Goal: Task Accomplishment & Management: Manage account settings

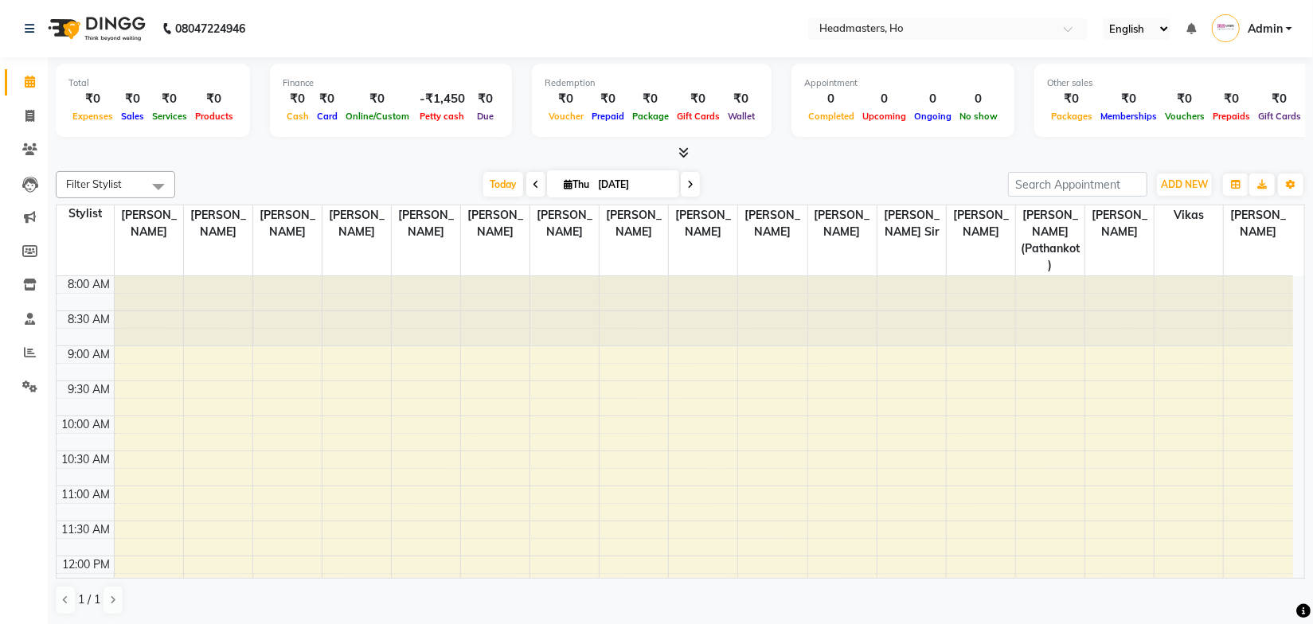
drag, startPoint x: 403, startPoint y: 179, endPoint x: 310, endPoint y: 9, distance: 193.7
click at [402, 177] on div "[DATE] [DATE]" at bounding box center [591, 185] width 817 height 24
click at [824, 146] on div at bounding box center [680, 153] width 1249 height 17
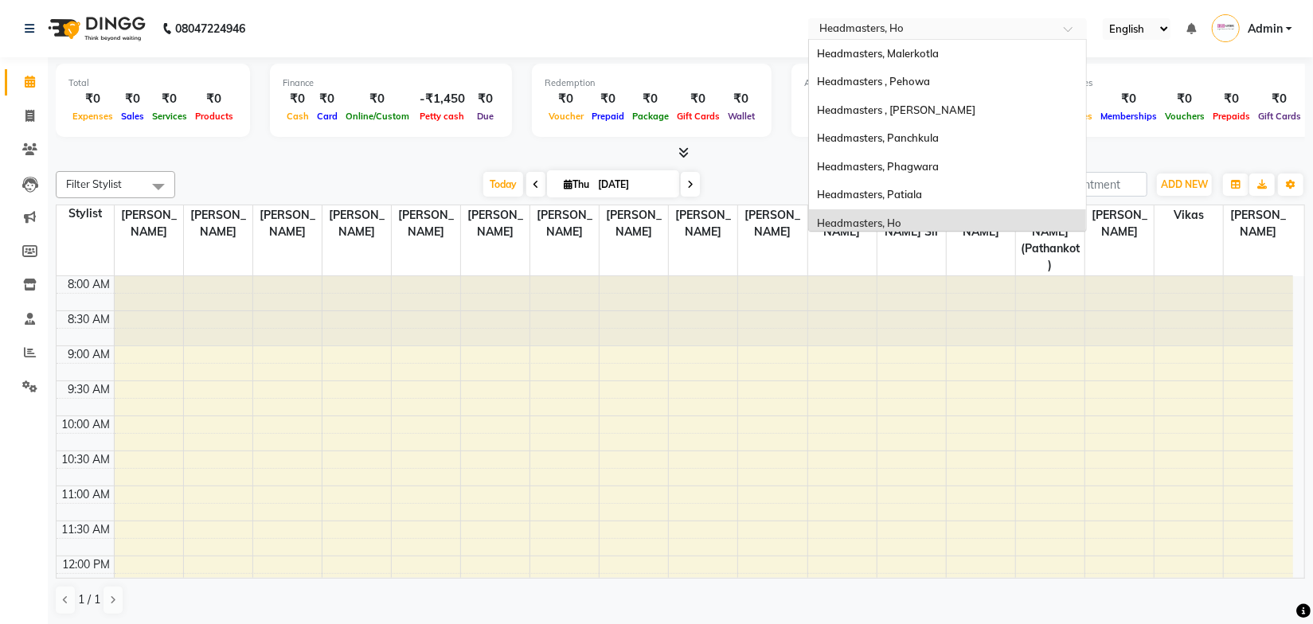
click at [883, 29] on input "text" at bounding box center [931, 30] width 231 height 16
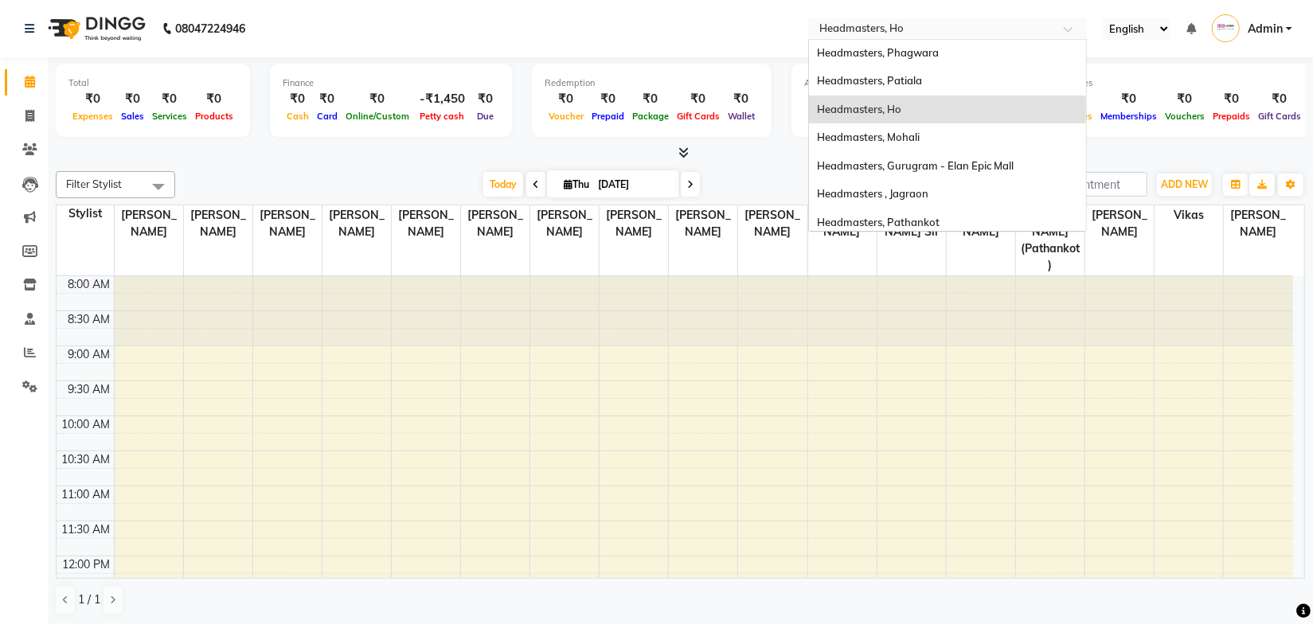
scroll to position [144, 0]
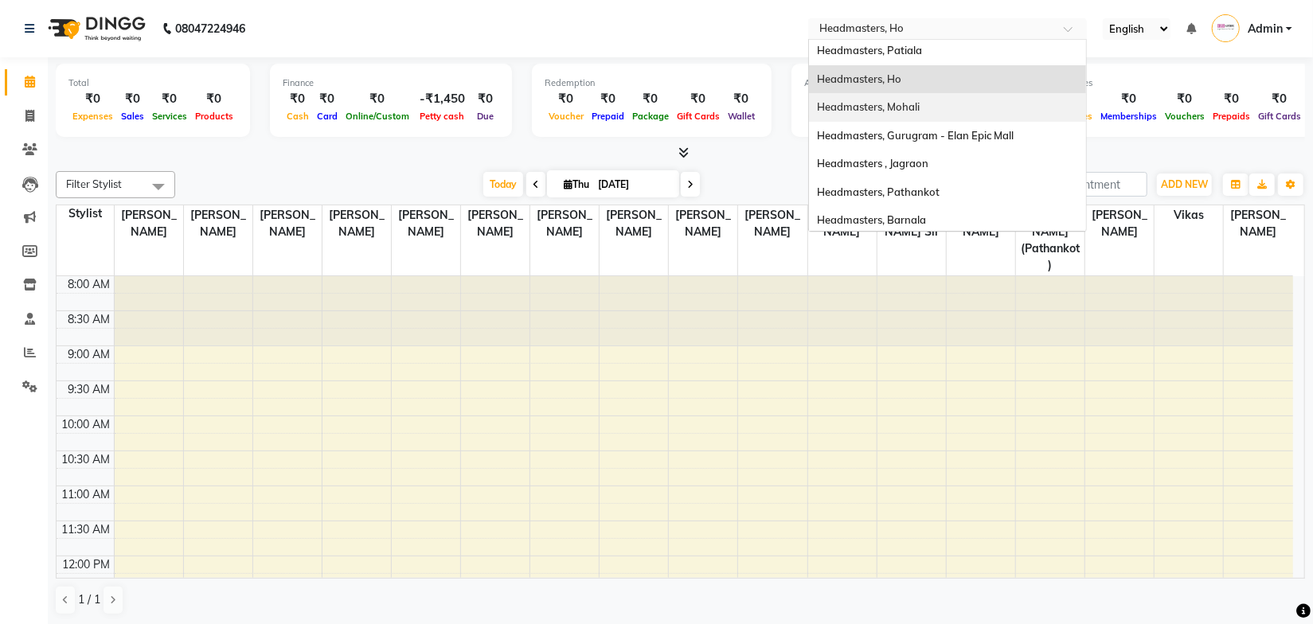
click at [915, 107] on span "Headmasters, Mohali" at bounding box center [868, 106] width 103 height 13
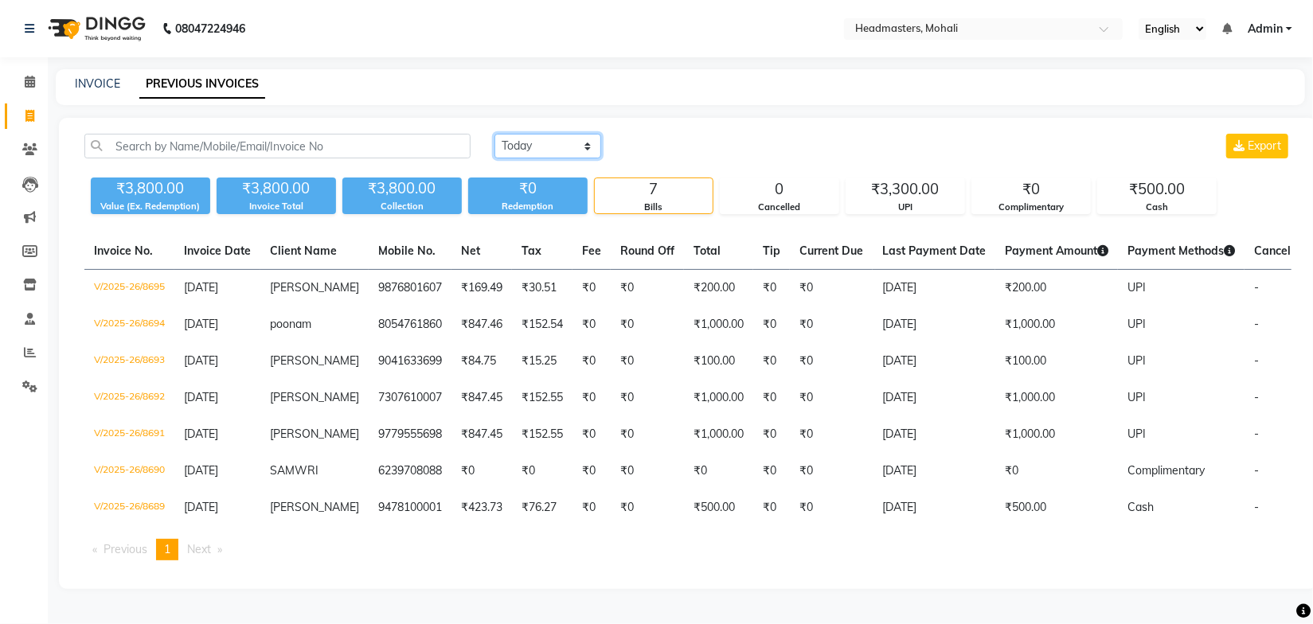
click at [537, 143] on select "Today Yesterday Custom Range" at bounding box center [547, 146] width 107 height 25
select select "yesterday"
click at [494, 134] on select "Today Yesterday Custom Range" at bounding box center [547, 146] width 107 height 25
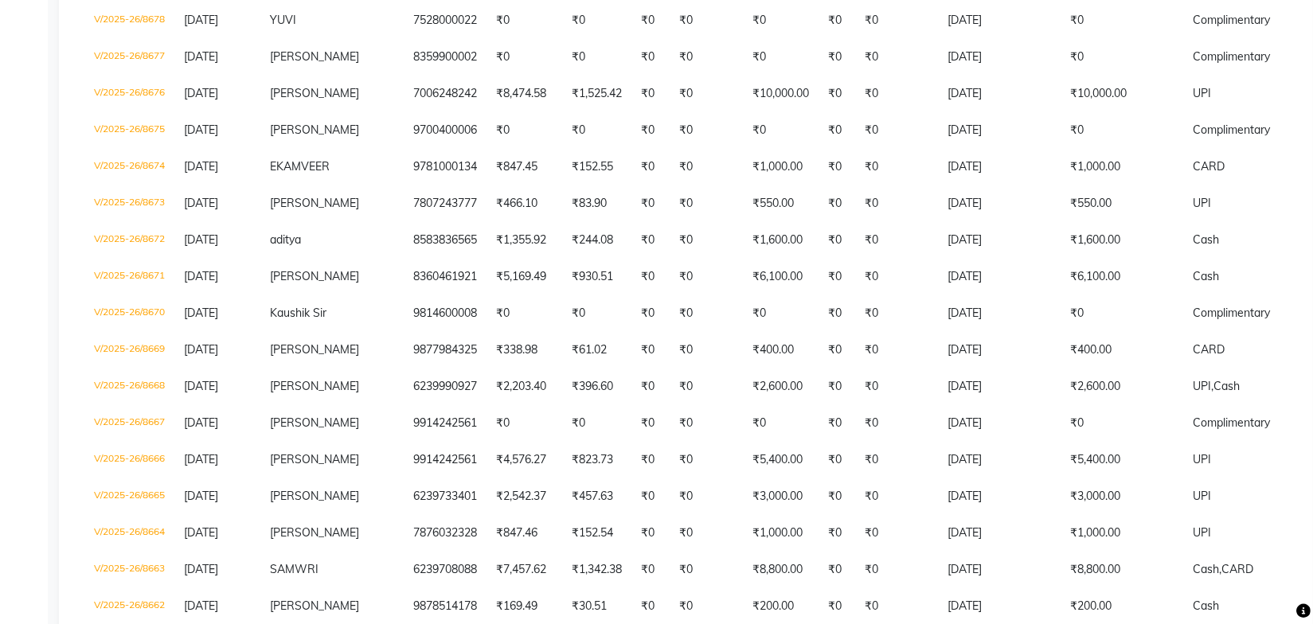
scroll to position [651, 0]
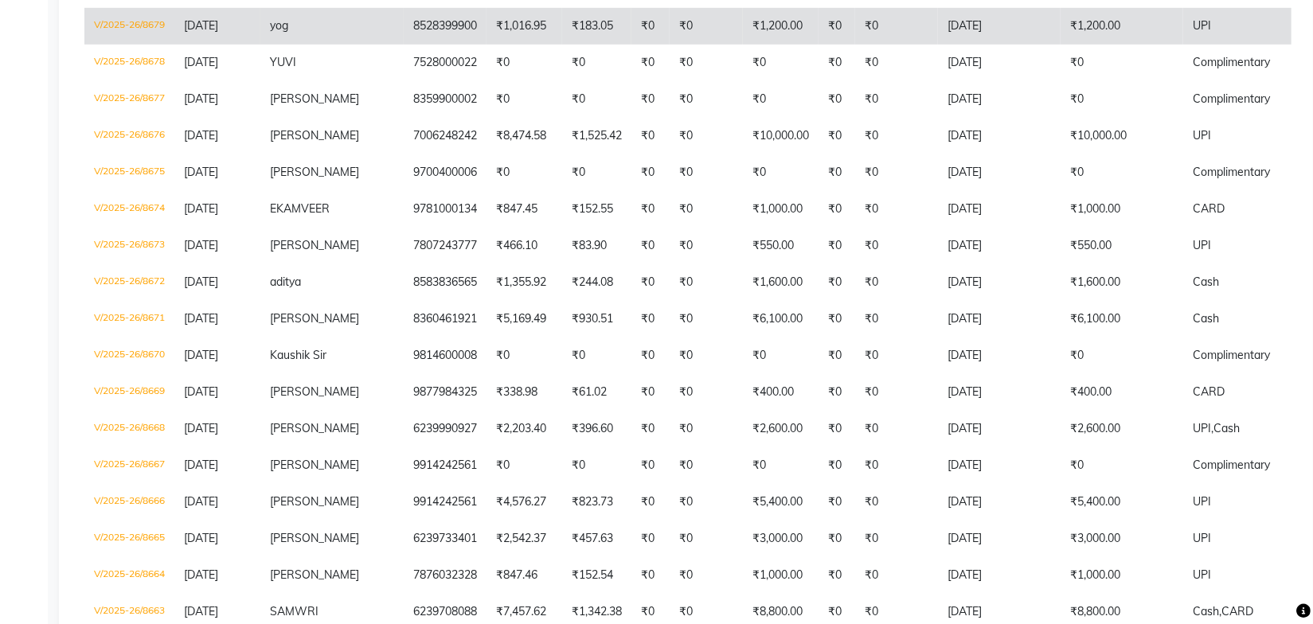
click at [174, 18] on td "V/2025-26/8679" at bounding box center [129, 26] width 90 height 37
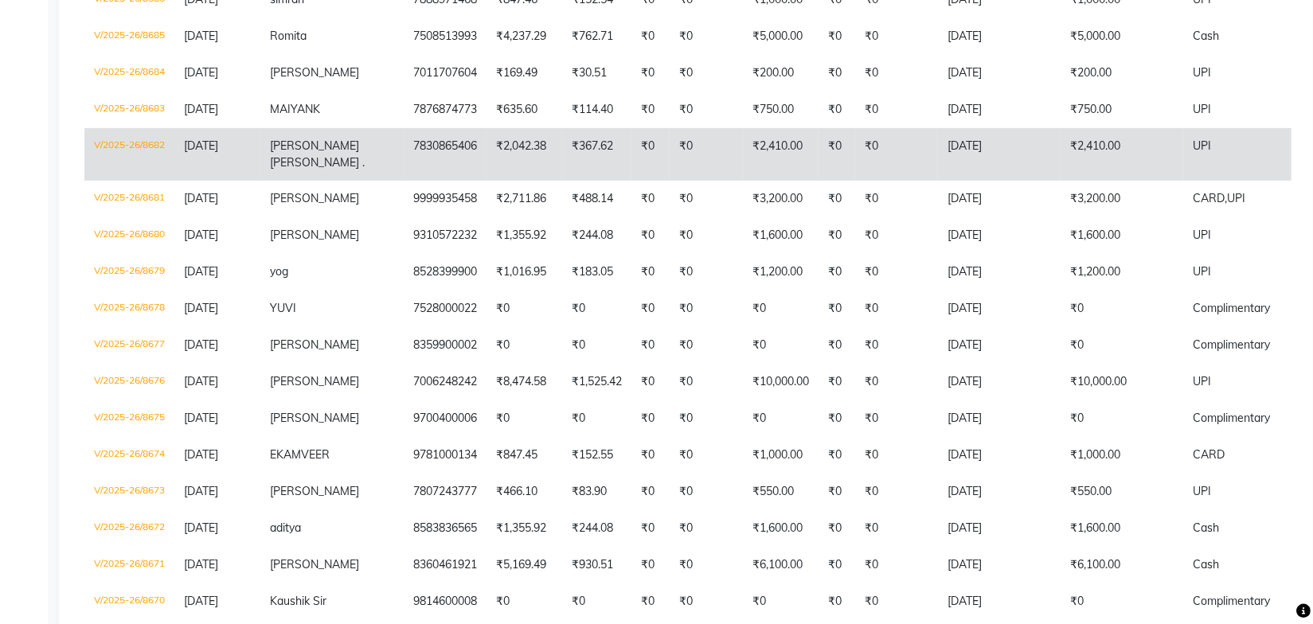
scroll to position [361, 0]
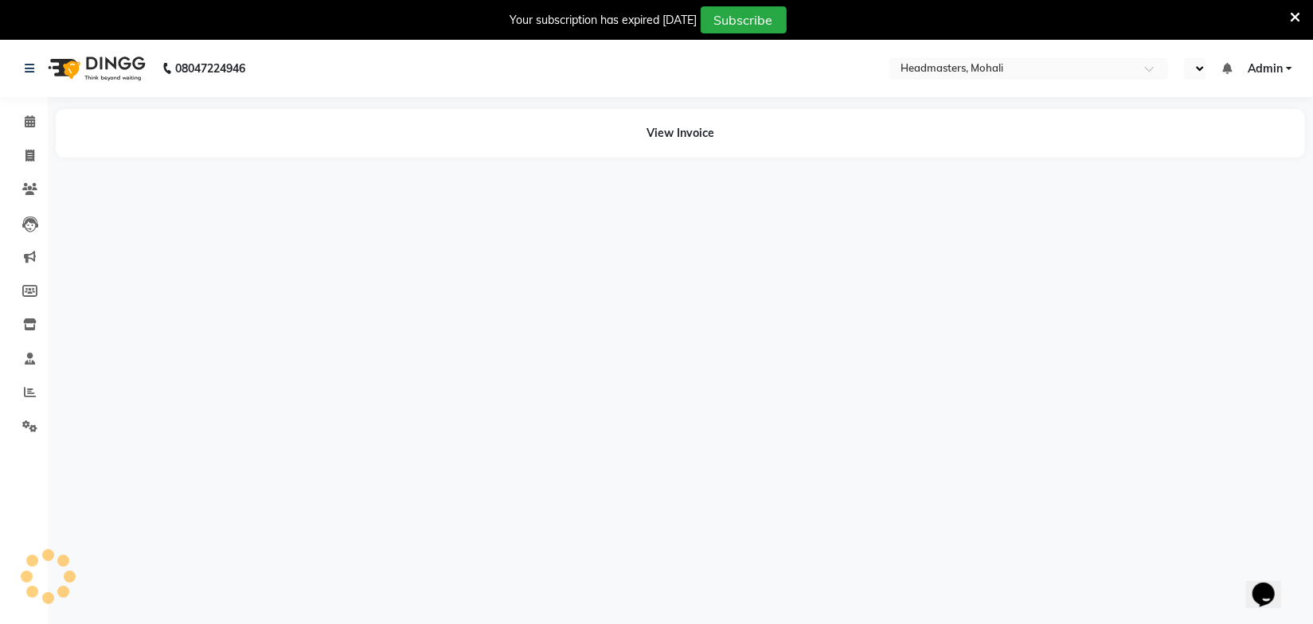
click at [1294, 14] on icon at bounding box center [1294, 17] width 10 height 14
select select "en"
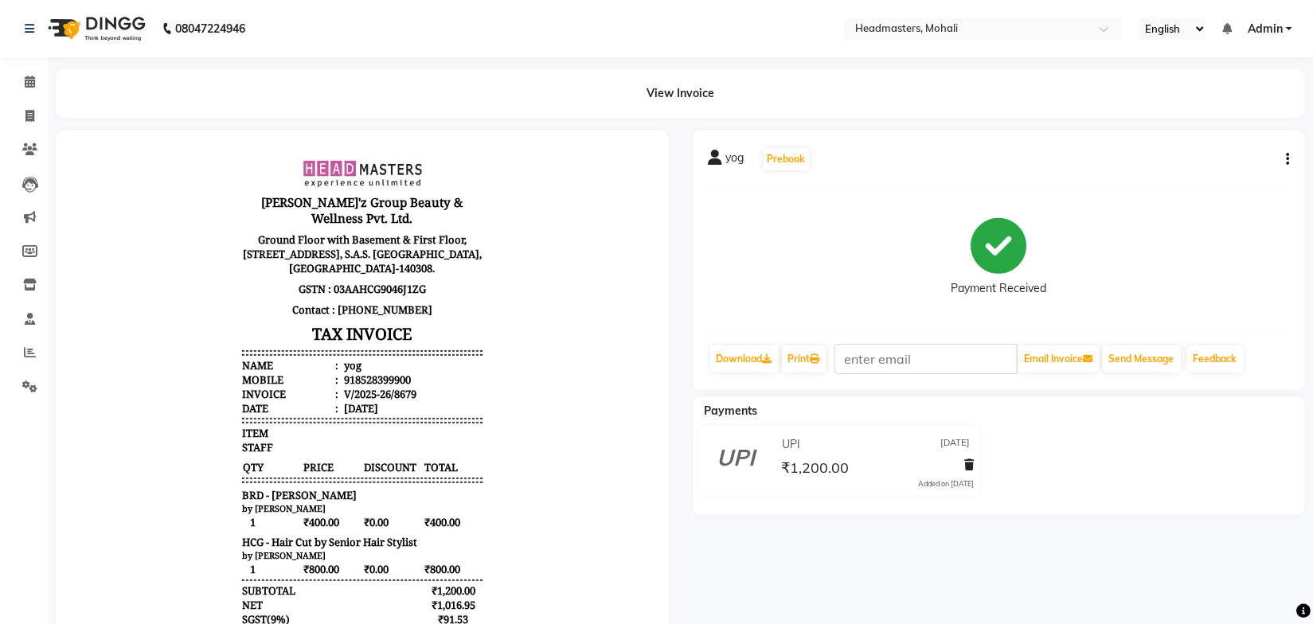
click at [1289, 158] on div "yog Prebook Payment Received Download Print Email Invoice Send Message Feedback" at bounding box center [998, 260] width 613 height 259
click at [1284, 164] on button "button" at bounding box center [1284, 159] width 10 height 17
click at [1180, 180] on div "Edit Invoice" at bounding box center [1207, 180] width 109 height 20
select select "service"
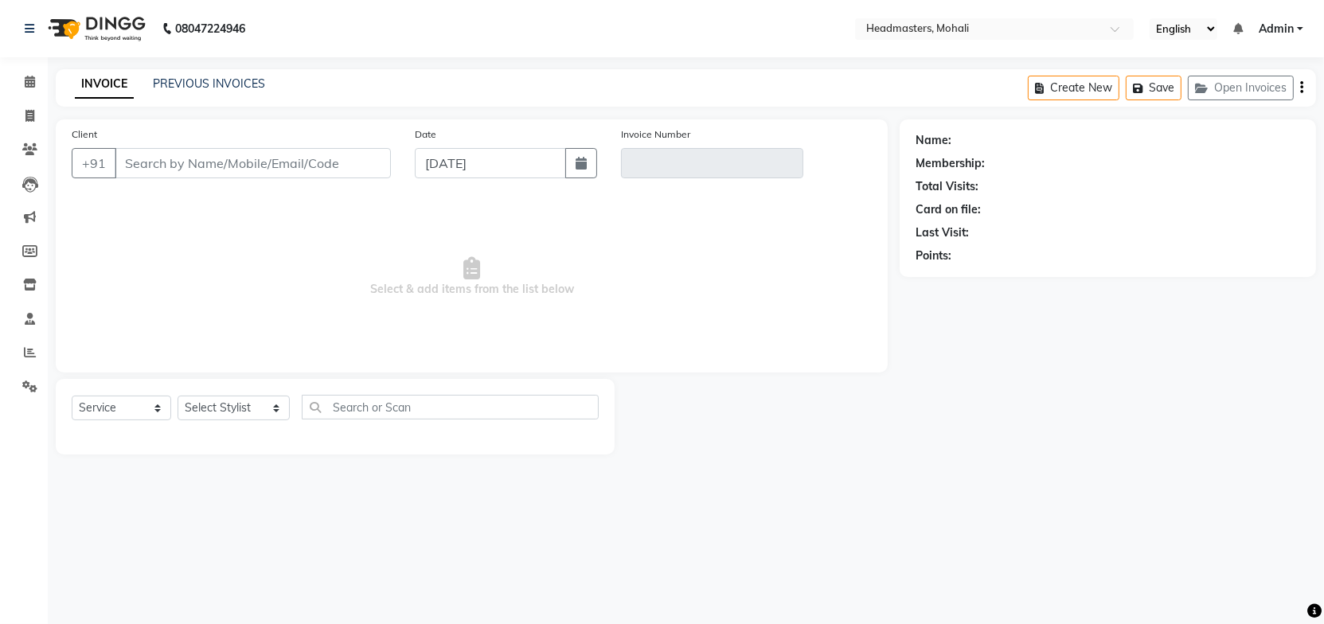
type input "8528399900"
type input "V/2025-26/8679"
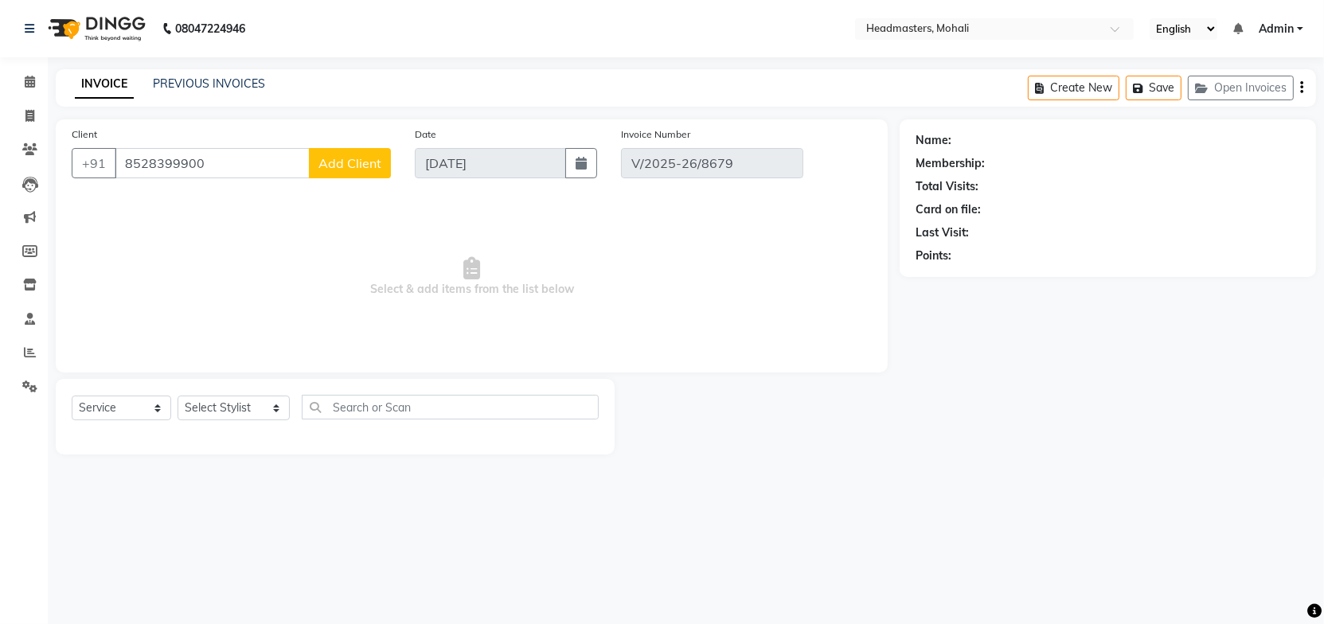
click at [657, 314] on span "Select & add items from the list below" at bounding box center [472, 276] width 800 height 159
click at [664, 278] on span "Select & add items from the list below" at bounding box center [472, 276] width 800 height 159
drag, startPoint x: 571, startPoint y: 62, endPoint x: 536, endPoint y: 56, distance: 36.4
click at [571, 62] on div "08047224946 Select Location × Headmasters, Mohali English ENGLISH Español العرب…" at bounding box center [662, 312] width 1324 height 624
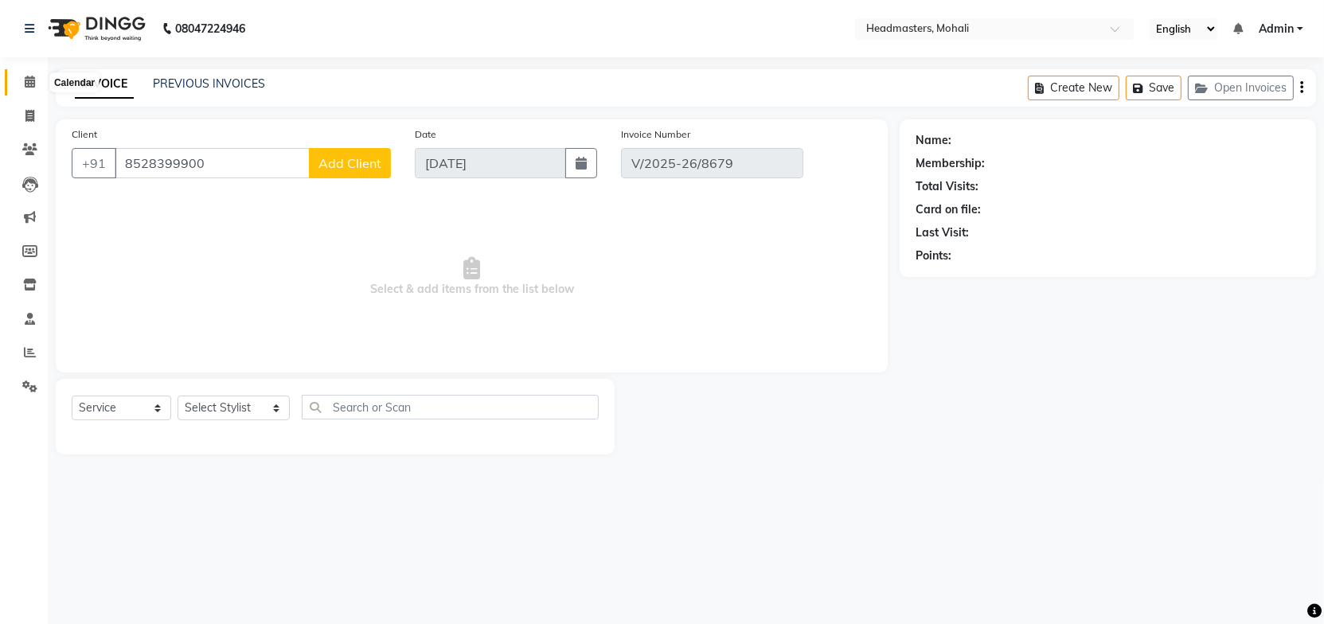
click at [31, 80] on icon at bounding box center [30, 82] width 10 height 12
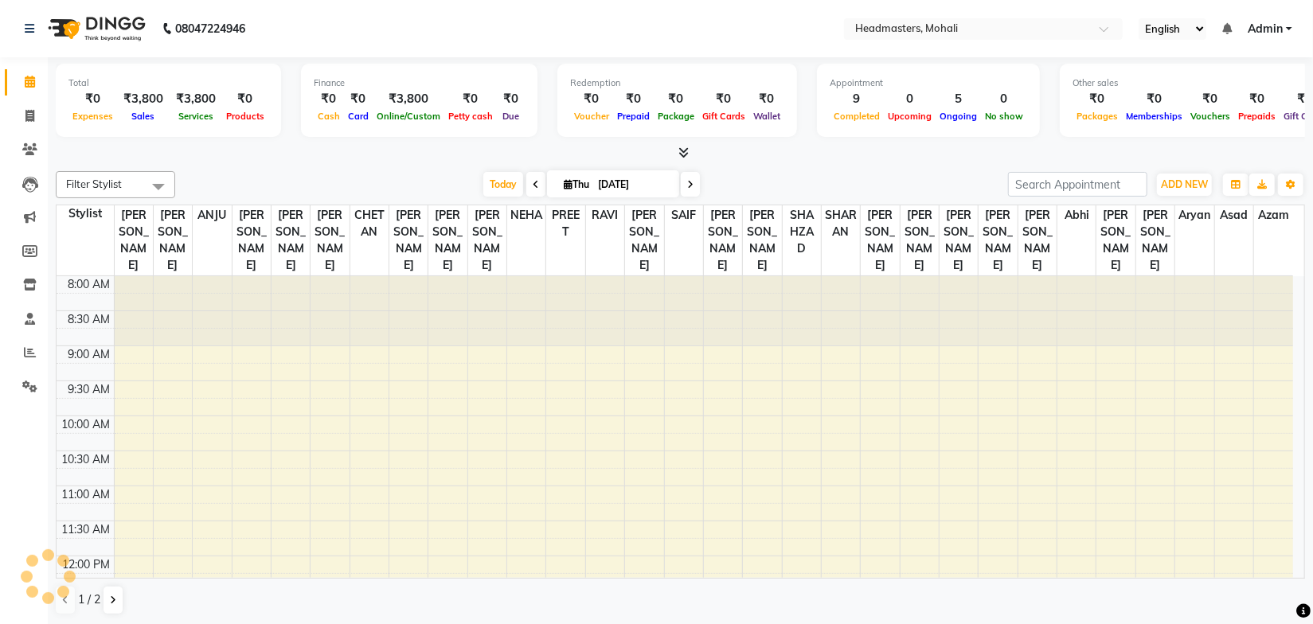
scroll to position [349, 0]
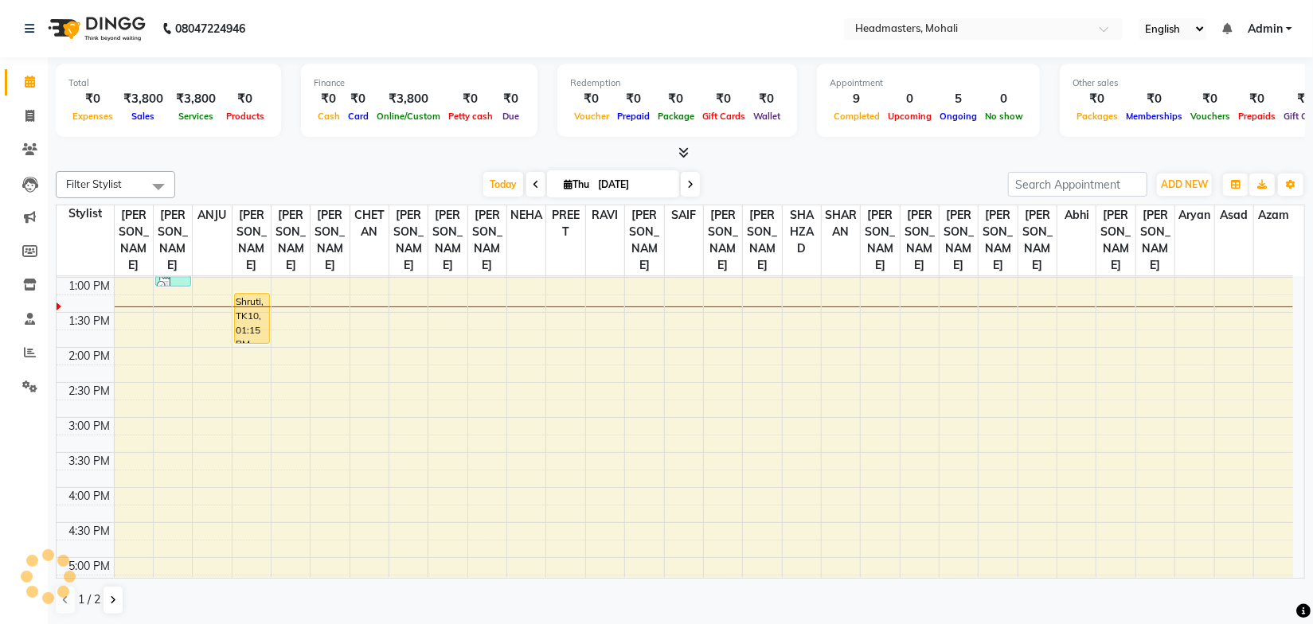
drag, startPoint x: 809, startPoint y: 176, endPoint x: 787, endPoint y: 150, distance: 33.8
click at [809, 175] on div "[DATE] [DATE]" at bounding box center [591, 185] width 817 height 24
